Goal: Task Accomplishment & Management: Manage account settings

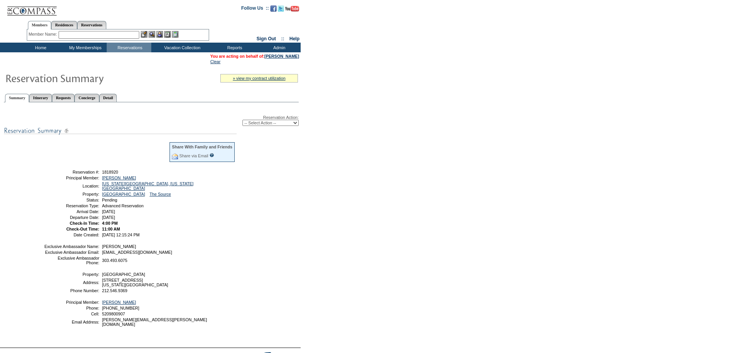
click at [294, 123] on select "-- Select Action -- Modify Reservation Dates Modify Reservation Cost Modify Occ…" at bounding box center [270, 123] width 56 height 6
select select "ConfirmRes"
click at [242, 121] on select "-- Select Action -- Modify Reservation Dates Modify Reservation Cost Modify Occ…" at bounding box center [270, 123] width 56 height 6
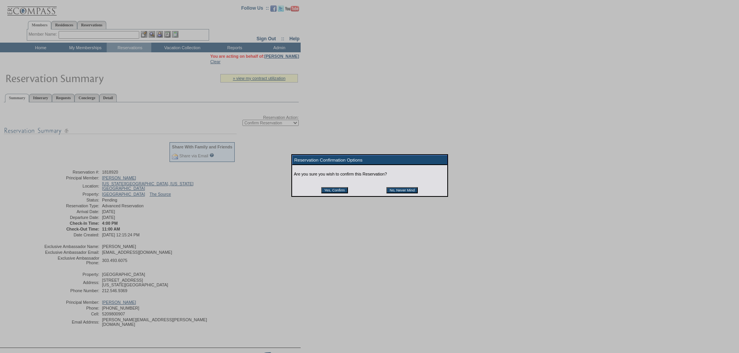
click at [325, 191] on input "Yes, Confirm" at bounding box center [334, 190] width 27 height 6
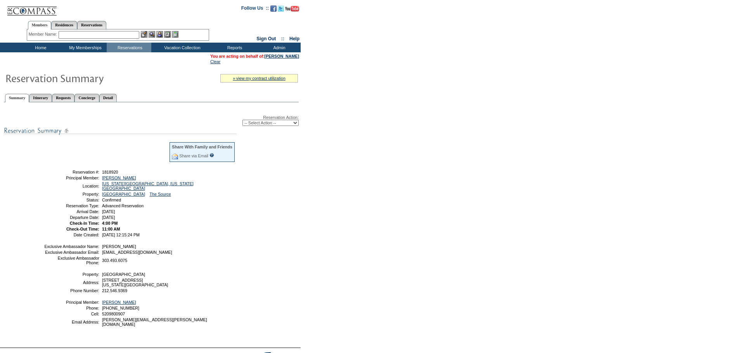
scroll to position [56, 0]
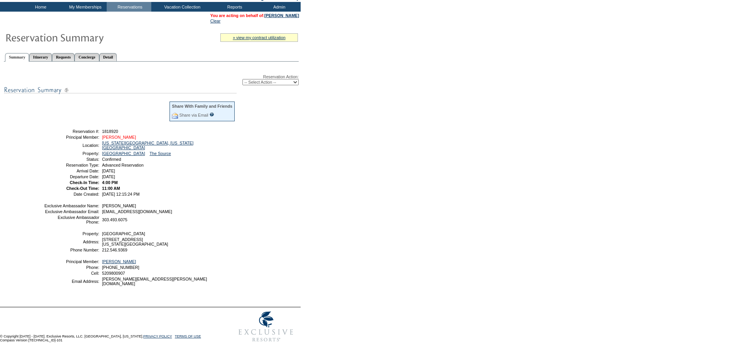
click at [123, 135] on link "[PERSON_NAME]" at bounding box center [119, 137] width 34 height 5
